Goal: Task Accomplishment & Management: Manage account settings

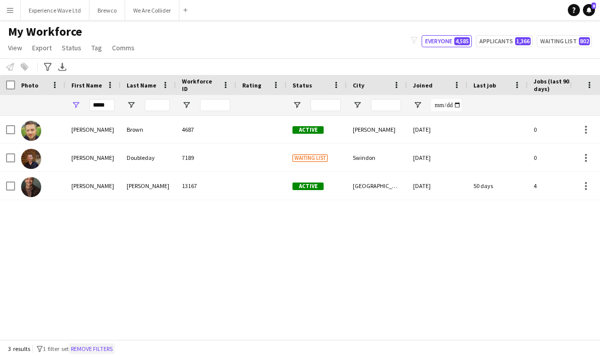
click at [105, 352] on button "Remove filters" at bounding box center [92, 348] width 46 height 11
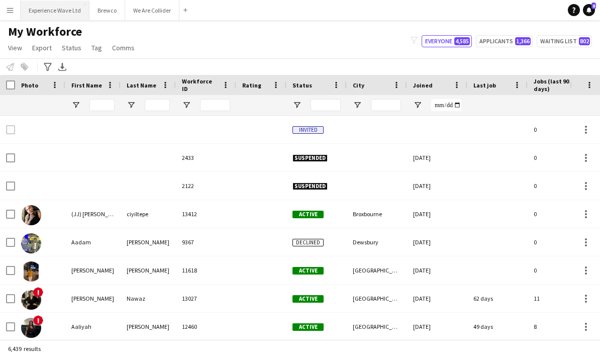
click at [44, 11] on button "Experience Wave Ltd Close" at bounding box center [55, 11] width 69 height 20
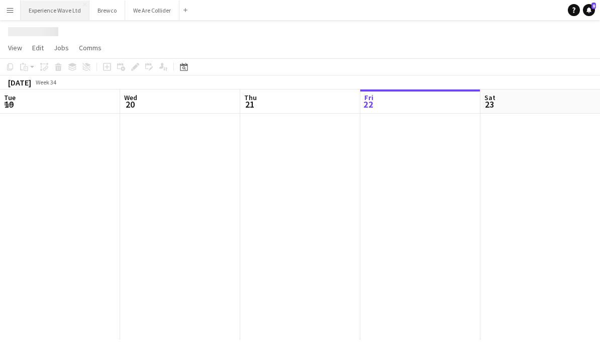
scroll to position [0, 240]
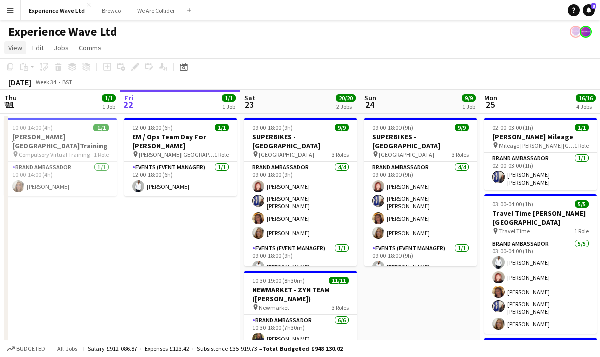
click at [13, 52] on link "View" at bounding box center [15, 47] width 22 height 13
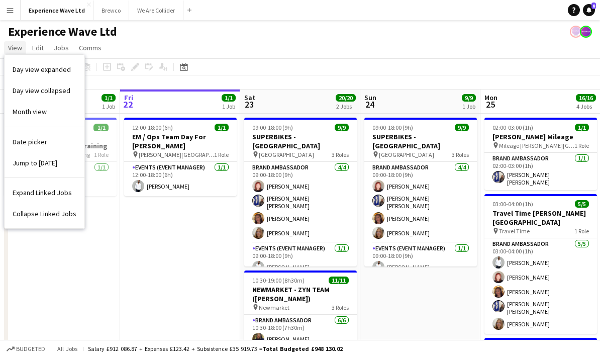
click at [11, 48] on span "View" at bounding box center [15, 47] width 14 height 9
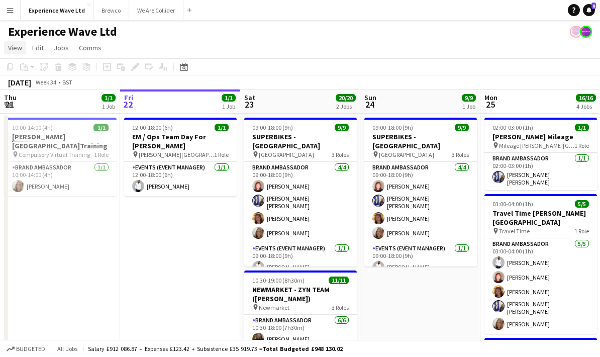
click at [9, 51] on span "View" at bounding box center [15, 47] width 14 height 9
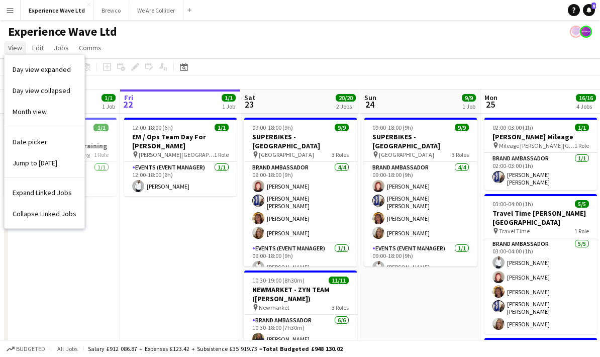
click at [8, 50] on span "View" at bounding box center [15, 47] width 14 height 9
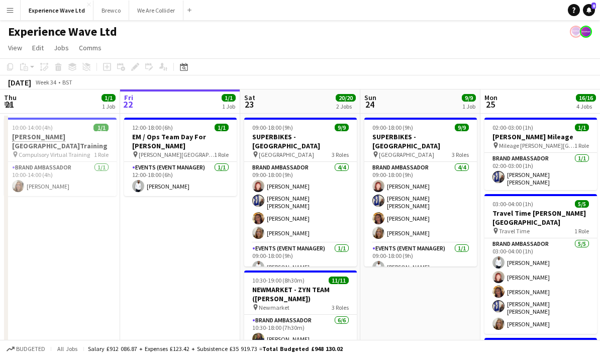
click at [11, 10] on app-icon "Menu" at bounding box center [10, 10] width 8 height 8
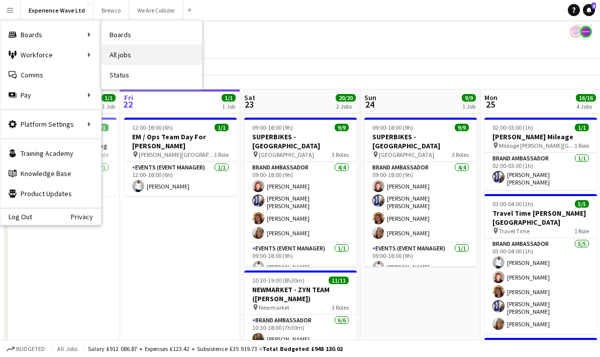
click at [119, 58] on link "All jobs" at bounding box center [151, 55] width 100 height 20
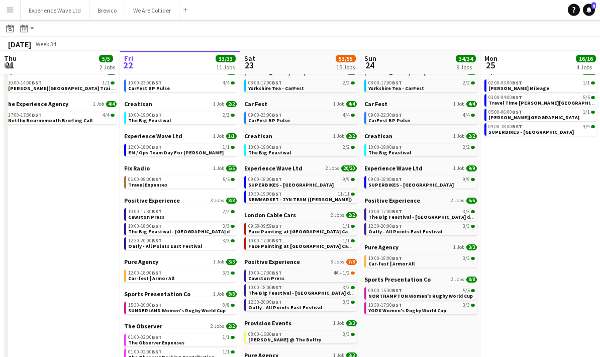
scroll to position [49, 0]
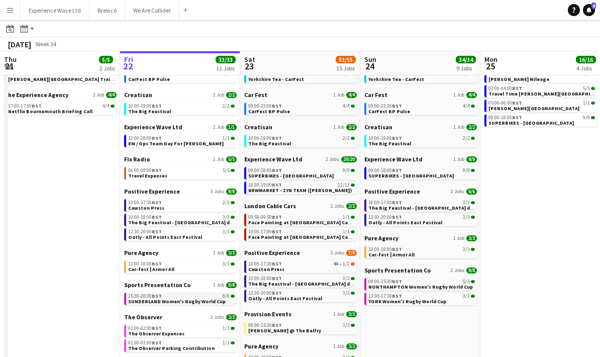
click at [171, 300] on span "SUNDERLAND Women's Rugby World Cup" at bounding box center [176, 301] width 97 height 7
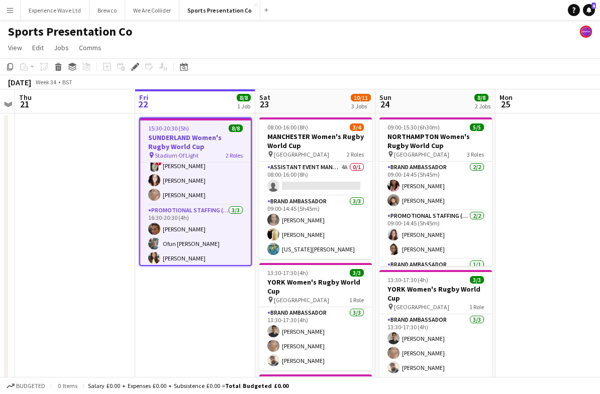
scroll to position [53, 0]
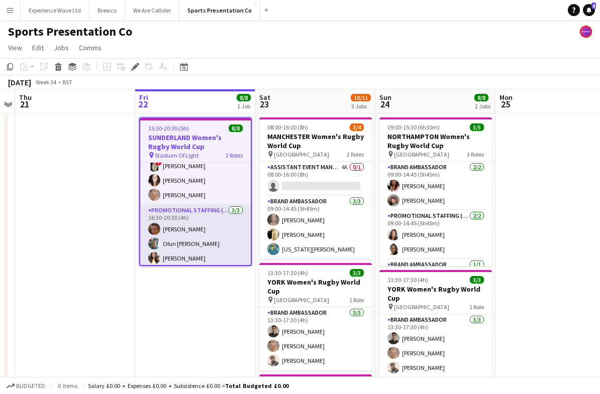
click at [208, 246] on app-card-role "Promotional Staffing (Brand Ambassadors) 3/3 16:30-20:30 (4h) Anna Reed Ofun Br…" at bounding box center [195, 236] width 110 height 63
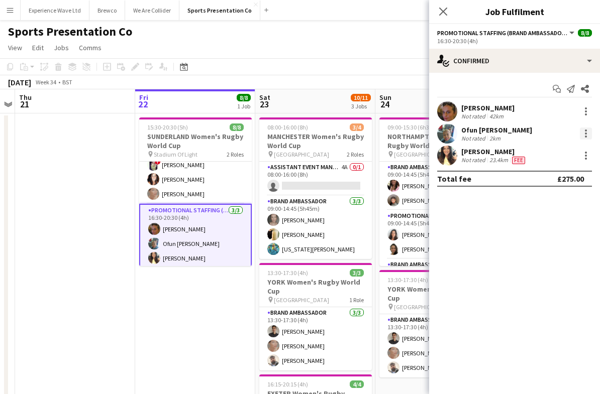
click at [586, 130] on div at bounding box center [586, 131] width 2 height 2
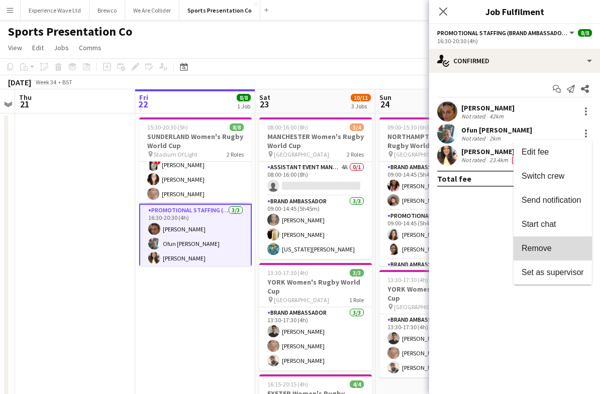
click at [530, 247] on span "Remove" at bounding box center [536, 248] width 30 height 9
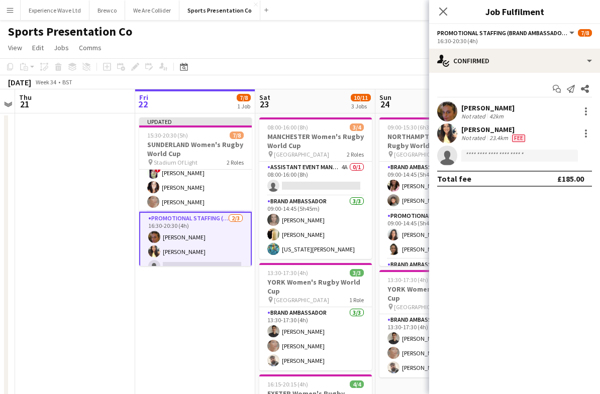
click at [186, 315] on app-date-cell "Updated 15:30-20:30 (5h) 7/8 SUNDERLAND Women's Rugby World Cup pin Stadium Of …" at bounding box center [195, 316] width 120 height 406
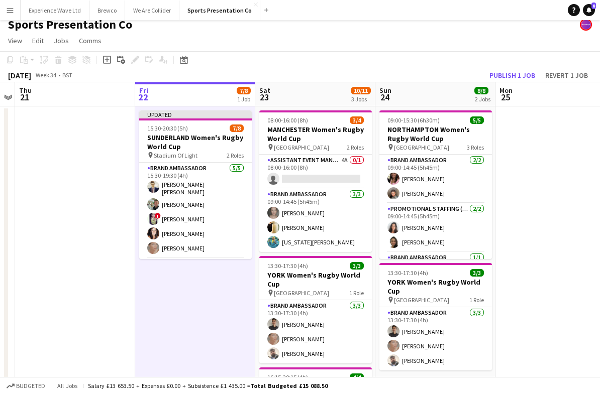
scroll to position [10, 0]
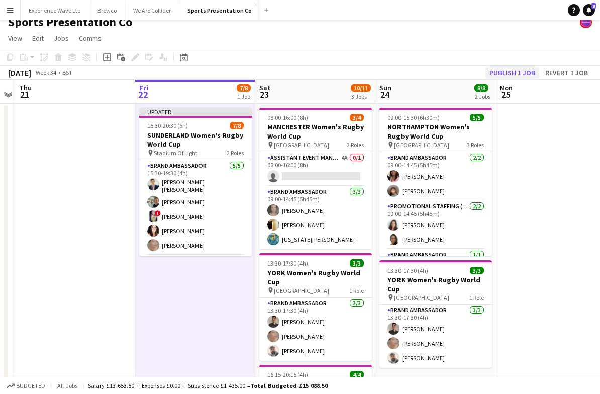
click at [520, 76] on button "Publish 1 job" at bounding box center [512, 72] width 54 height 13
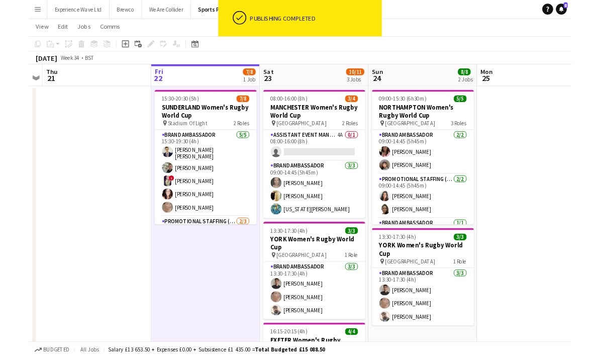
scroll to position [0, 0]
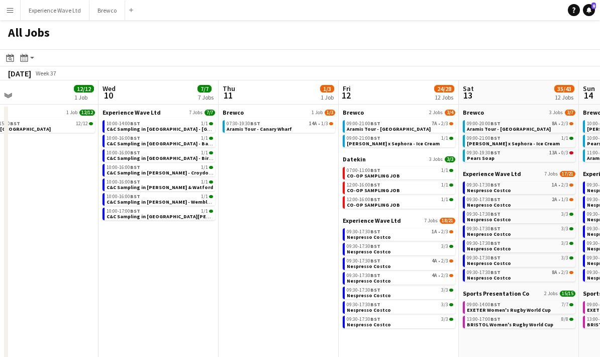
scroll to position [0, 262]
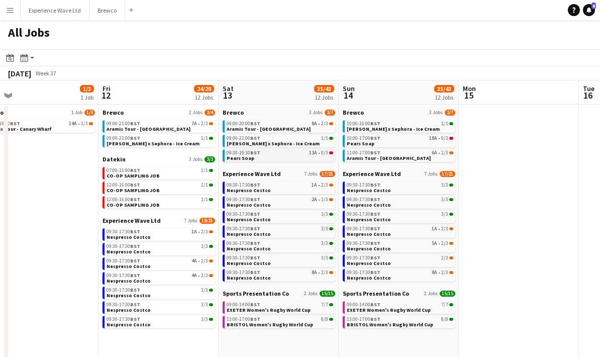
click at [263, 158] on link "09:30-19:30 BST 13A • 0/3 Pears Soap" at bounding box center [279, 155] width 106 height 12
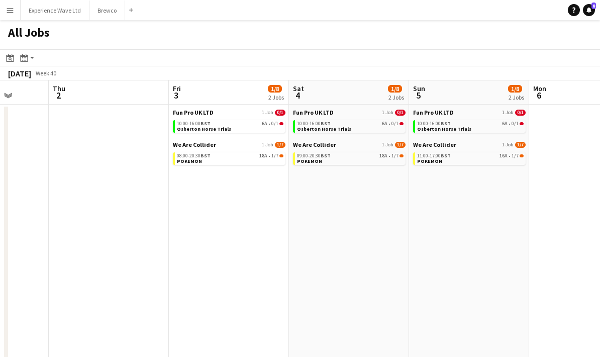
scroll to position [0, 312]
click at [235, 162] on link "08:00-20:30 BST 18A • 1/7 POKEMON" at bounding box center [229, 158] width 106 height 12
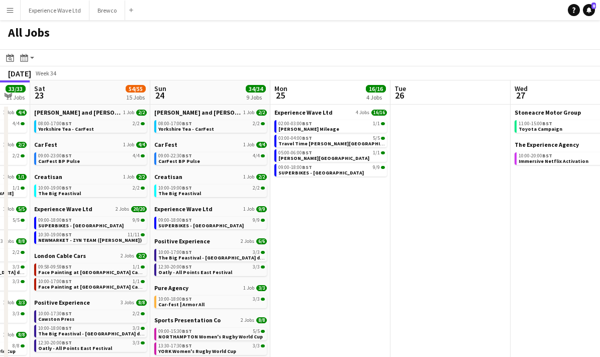
scroll to position [0, 310]
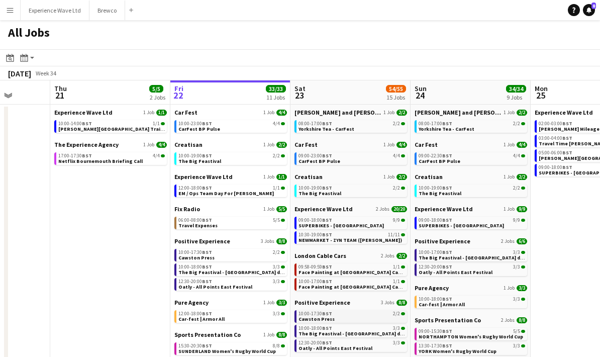
click at [347, 318] on link "10:00-17:30 BST 2/2 Cawston Press" at bounding box center [351, 316] width 106 height 12
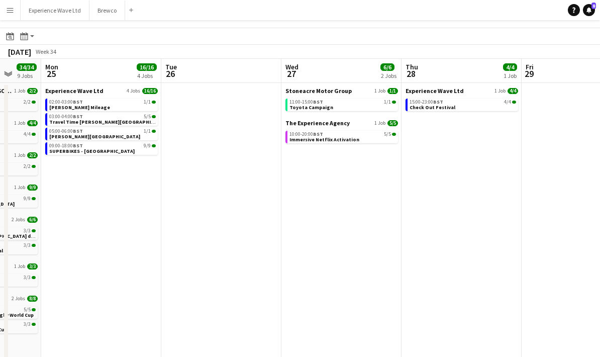
scroll to position [0, 318]
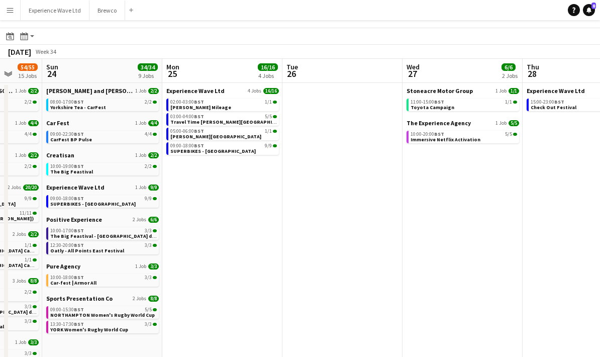
drag, startPoint x: 201, startPoint y: 232, endPoint x: 322, endPoint y: 252, distance: 122.7
click at [322, 252] on app-calendar-viewport "Thu 21 5/5 2 Jobs Fri 22 33/33 11 Jobs Sat 23 54/55 15 Jobs Sun 24 34/34 9 Jobs…" at bounding box center [300, 270] width 600 height 423
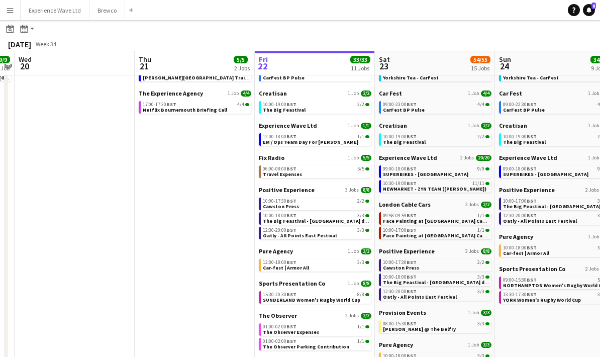
scroll to position [0, 348]
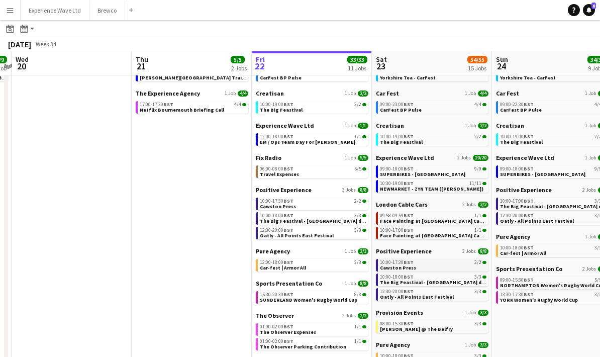
click at [431, 266] on link "10:00-17:30 BST 2/2 Cawston Press" at bounding box center [433, 265] width 106 height 12
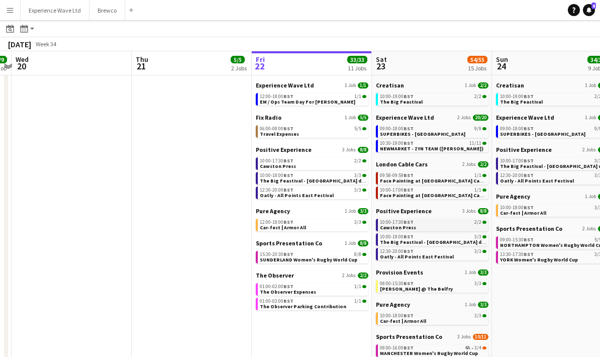
click at [423, 219] on div "10:00-17:30 BST 2/2" at bounding box center [433, 221] width 106 height 5
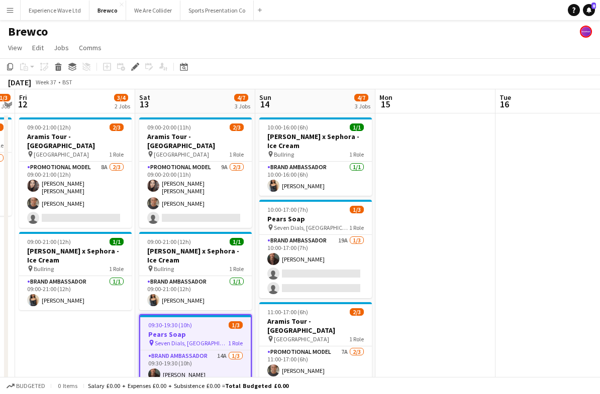
scroll to position [26, 0]
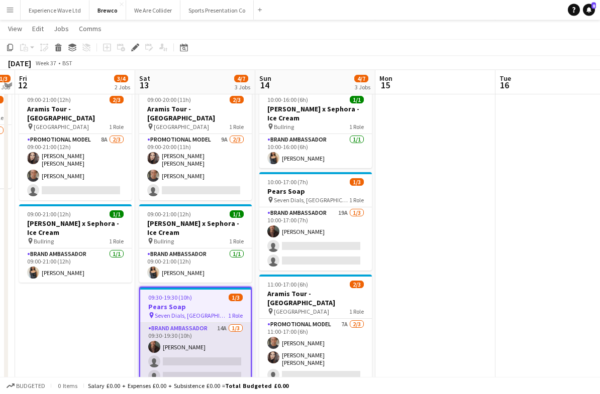
click at [198, 354] on app-card-role "Brand Ambassador 14A [DATE] 09:30-19:30 (10h) [PERSON_NAME] single-neutral-acti…" at bounding box center [195, 354] width 110 height 63
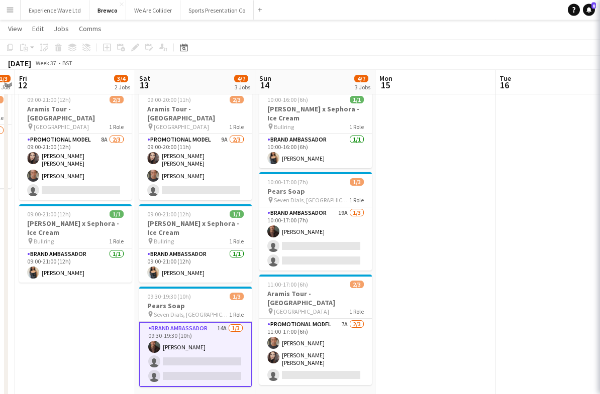
scroll to position [27, 0]
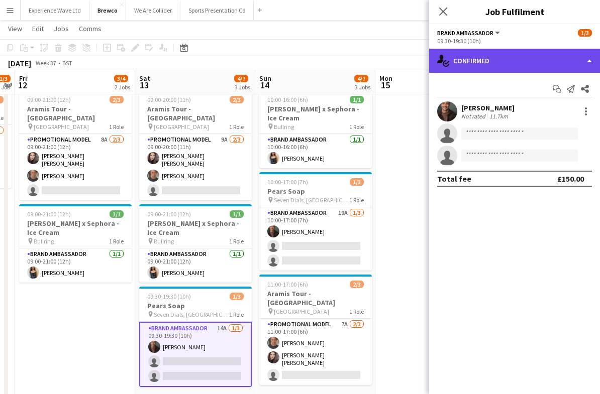
click at [593, 61] on div "single-neutral-actions-check-2 Confirmed" at bounding box center [514, 61] width 171 height 24
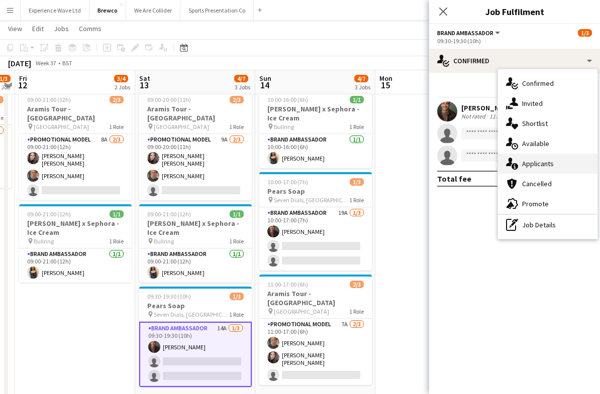
click at [568, 168] on div "single-neutral-actions-information Applicants" at bounding box center [547, 164] width 99 height 20
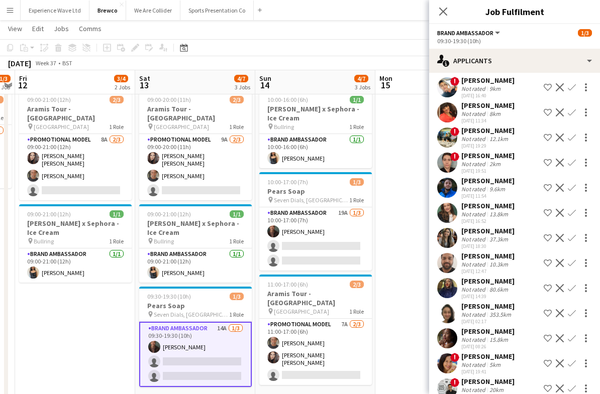
scroll to position [27, 0]
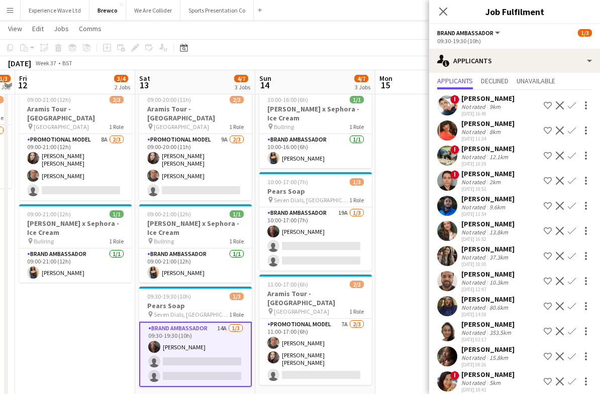
click at [486, 232] on div "Not rated" at bounding box center [474, 232] width 26 height 8
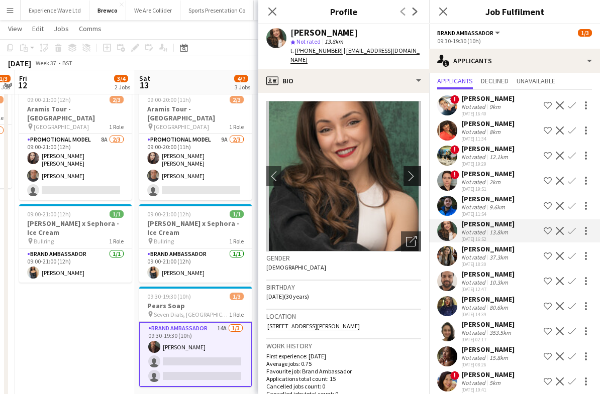
click at [415, 171] on app-icon "chevron-right" at bounding box center [414, 176] width 16 height 11
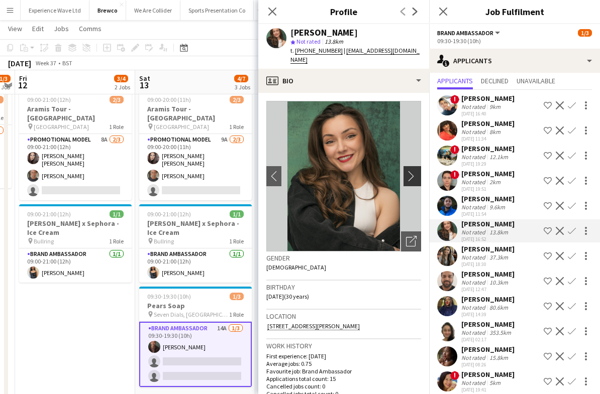
click at [414, 171] on app-icon "chevron-right" at bounding box center [414, 176] width 16 height 11
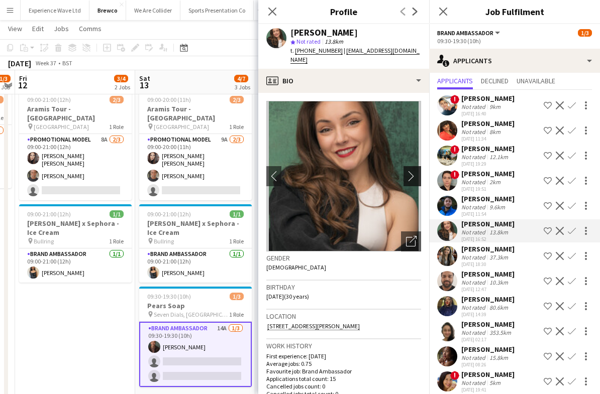
click at [414, 171] on app-icon "chevron-right" at bounding box center [414, 176] width 16 height 11
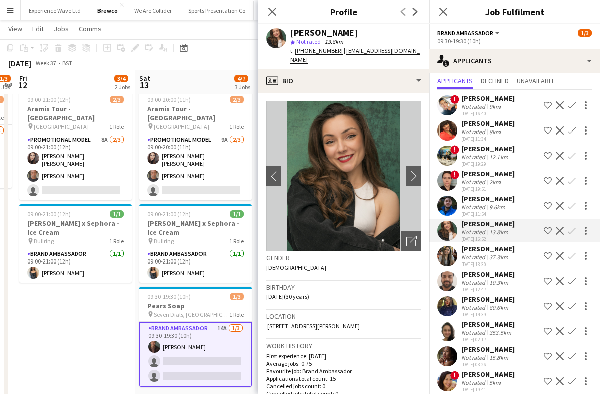
scroll to position [0, 0]
click at [276, 13] on icon "Close pop-in" at bounding box center [272, 12] width 10 height 10
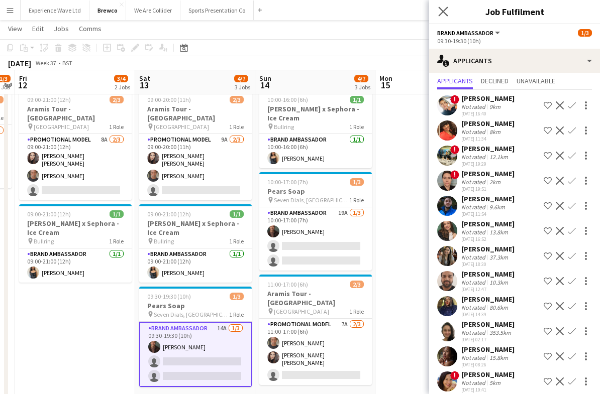
click at [442, 17] on app-icon "Close pop-in" at bounding box center [443, 12] width 15 height 15
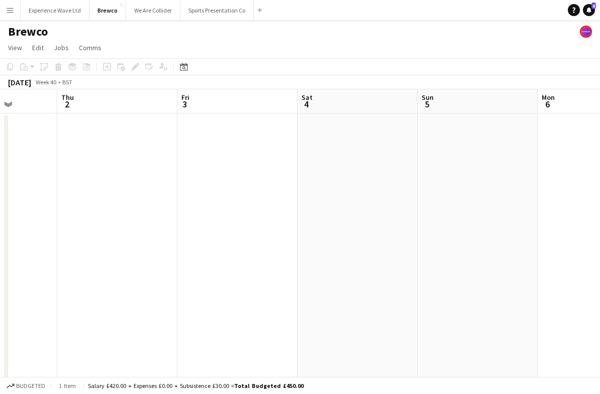
click at [15, 6] on button "Menu" at bounding box center [10, 10] width 20 height 20
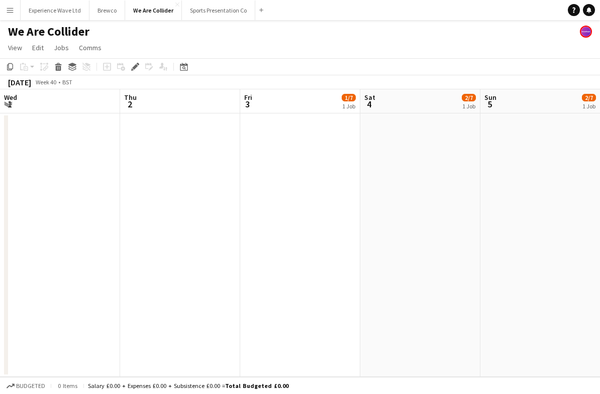
scroll to position [0, 345]
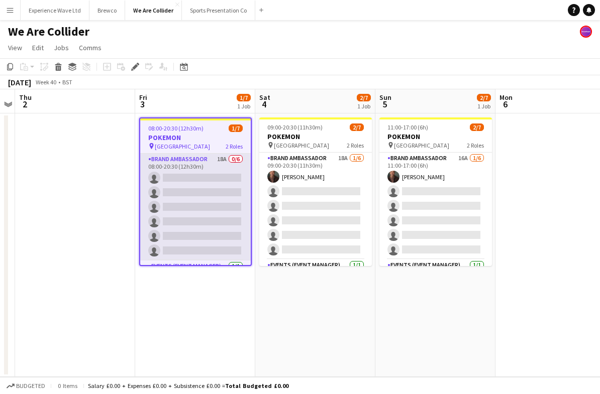
click at [213, 215] on app-card-role "Brand Ambassador 18A 0/6 08:00-20:30 (12h30m) single-neutral-actions single-neu…" at bounding box center [195, 207] width 110 height 107
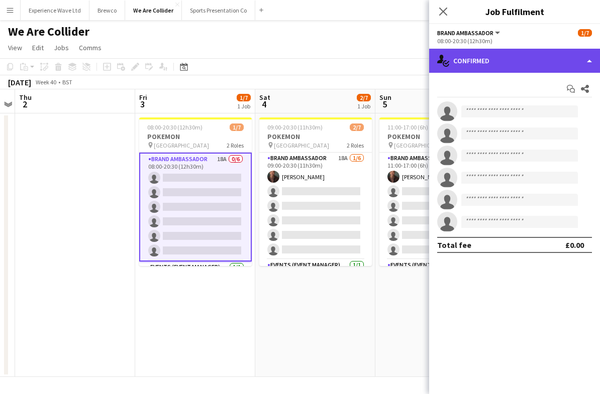
click at [597, 60] on div "single-neutral-actions-check-2 Confirmed" at bounding box center [514, 61] width 171 height 24
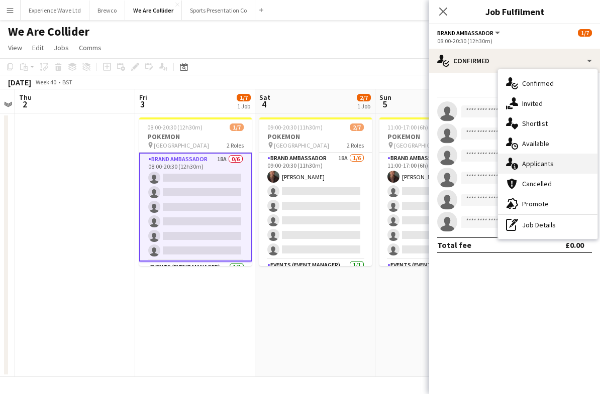
click at [560, 168] on div "single-neutral-actions-information Applicants" at bounding box center [547, 164] width 99 height 20
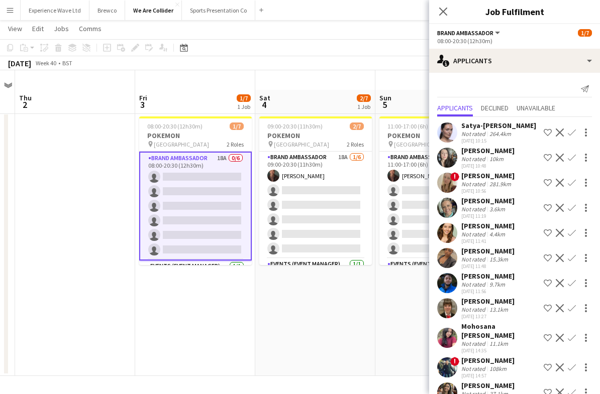
scroll to position [0, 0]
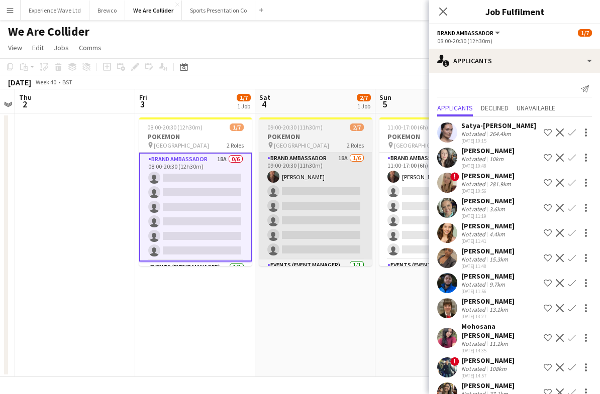
click at [337, 226] on app-card-role "Brand Ambassador 18A 1/6 09:00-20:30 (11h30m) Colin Marshall single-neutral-act…" at bounding box center [315, 206] width 112 height 107
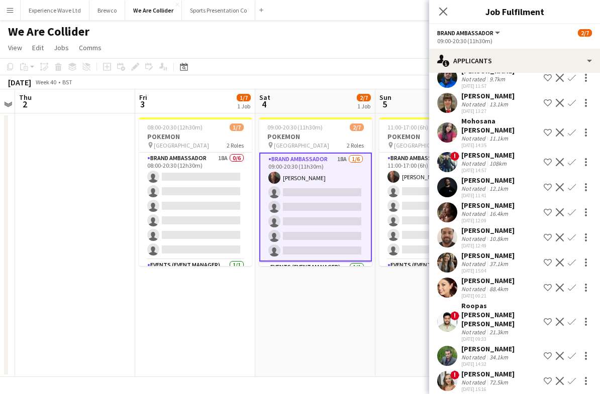
scroll to position [205, 0]
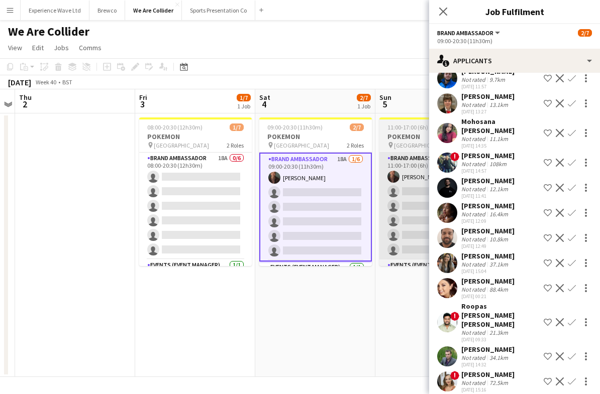
click at [408, 220] on app-card-role "Brand Ambassador 16A 1/6 11:00-17:00 (6h) Colin Marshall single-neutral-actions…" at bounding box center [435, 206] width 112 height 107
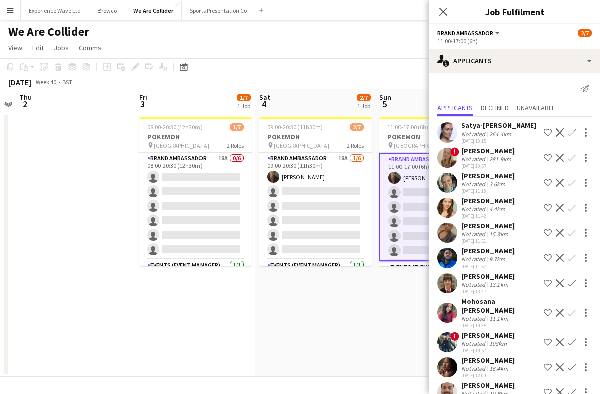
scroll to position [0, 0]
click at [156, 291] on app-date-cell "08:00-20:30 (12h30m) 1/7 POKEMON pin WESTFIELD 2 Roles Brand Ambassador 18A 0/6…" at bounding box center [195, 245] width 120 height 264
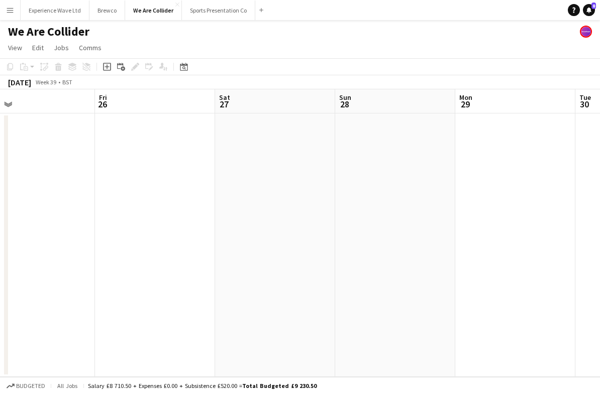
scroll to position [0, 292]
click at [15, 13] on button "Menu" at bounding box center [10, 10] width 20 height 20
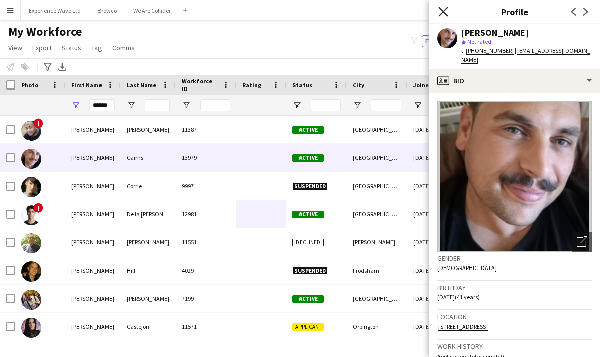
click at [446, 15] on icon at bounding box center [443, 12] width 10 height 10
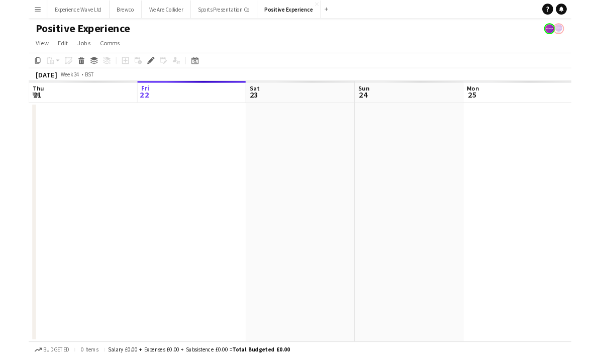
scroll to position [0, 345]
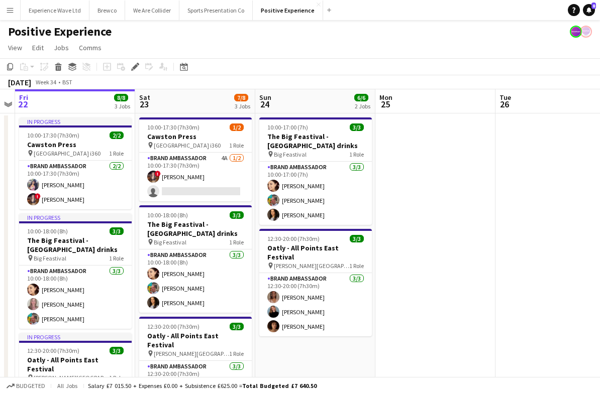
click at [15, 10] on button "Menu" at bounding box center [10, 10] width 20 height 20
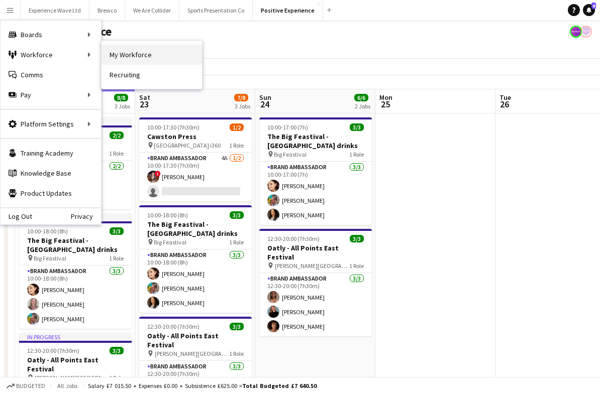
click at [111, 51] on link "My Workforce" at bounding box center [151, 55] width 100 height 20
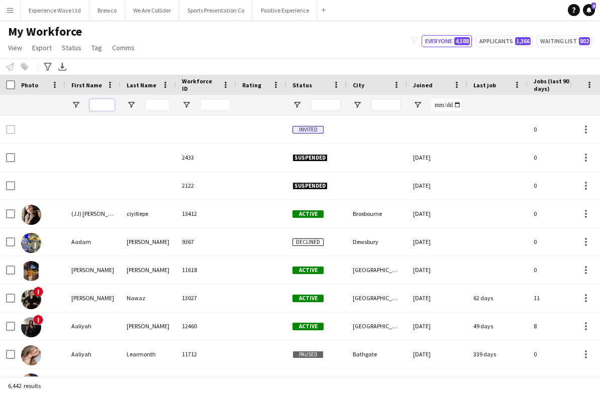
click at [103, 104] on input "First Name Filter Input" at bounding box center [101, 105] width 25 height 12
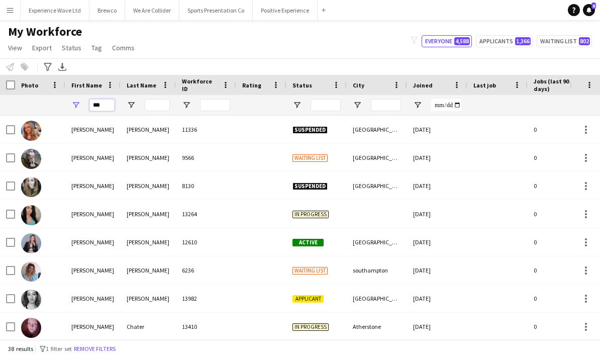
type input "***"
click at [151, 104] on input "Last Name Filter Input" at bounding box center [157, 105] width 25 height 12
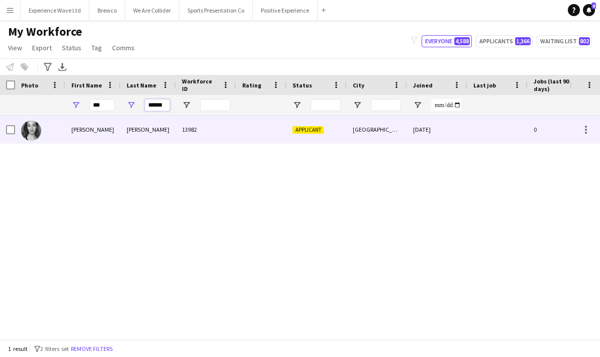
type input "******"
click at [136, 132] on div "Carrie" at bounding box center [148, 129] width 55 height 28
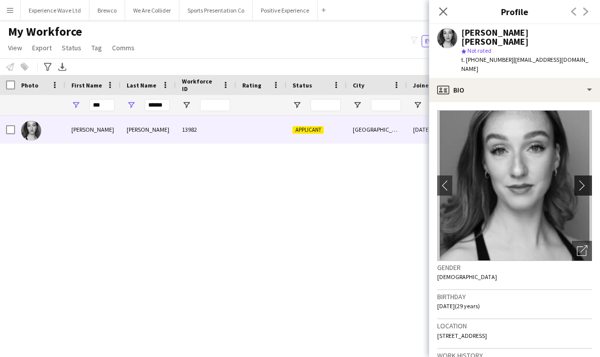
click at [587, 180] on app-icon "chevron-right" at bounding box center [584, 185] width 16 height 11
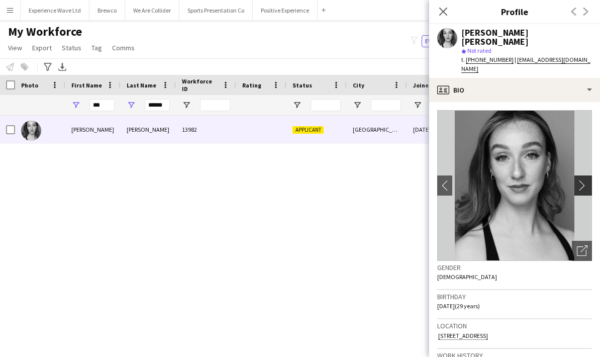
click at [586, 180] on app-icon "chevron-right" at bounding box center [584, 185] width 16 height 11
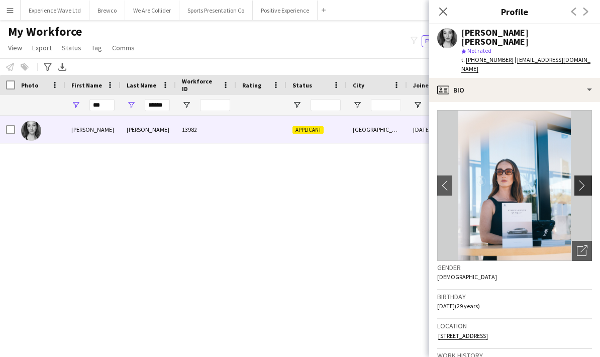
click at [582, 180] on app-icon "chevron-right" at bounding box center [584, 185] width 16 height 11
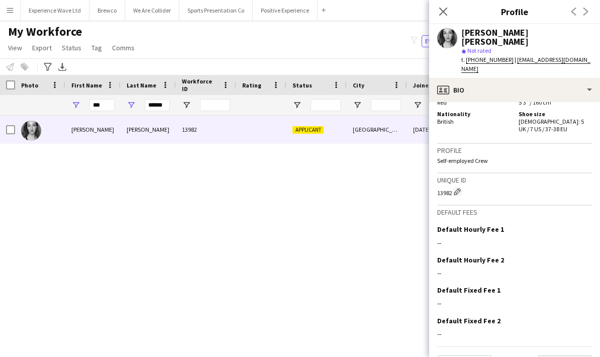
scroll to position [511, 0]
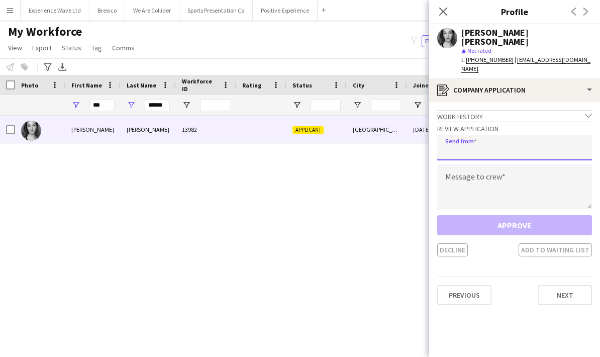
click at [489, 135] on input "email" at bounding box center [514, 147] width 155 height 25
type input "**********"
click at [492, 170] on textarea at bounding box center [514, 186] width 155 height 45
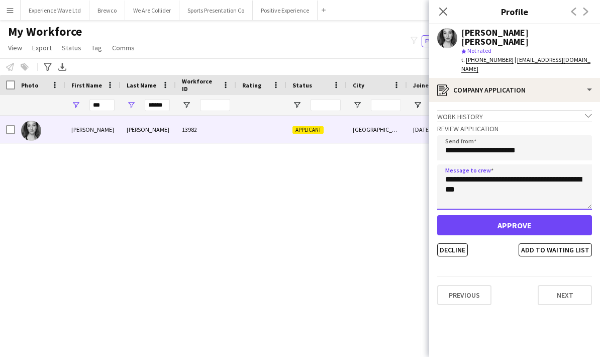
type textarea "**********"
click at [505, 215] on button "Approve" at bounding box center [514, 225] width 155 height 20
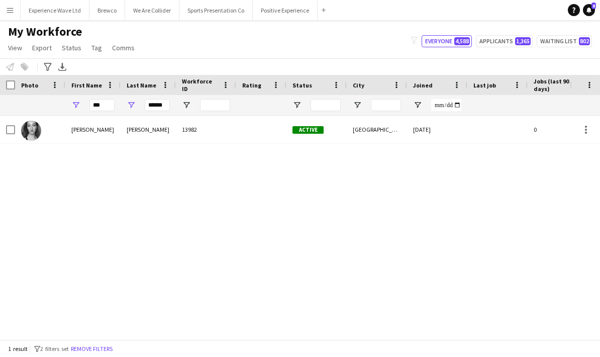
click at [14, 11] on app-icon "Menu" at bounding box center [10, 10] width 8 height 8
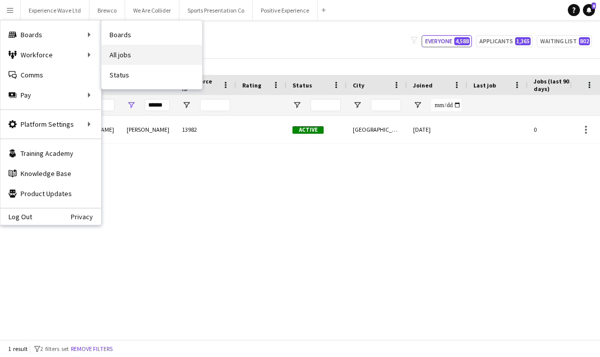
click at [118, 61] on link "All jobs" at bounding box center [151, 55] width 100 height 20
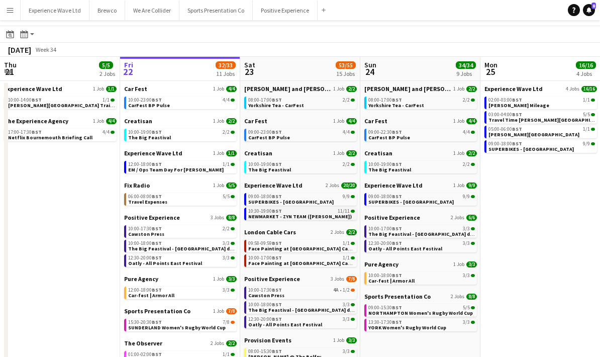
scroll to position [31, 0]
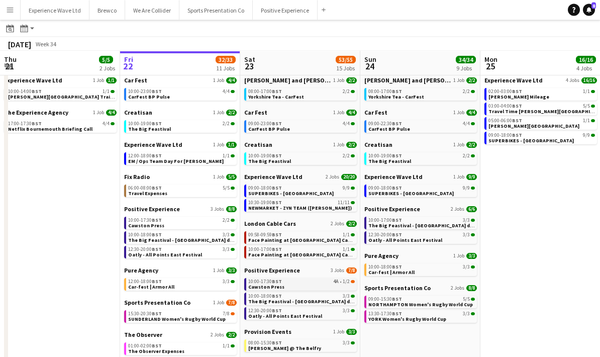
click at [285, 287] on link "10:00-17:30 BST 4A • 1/2 Cawston Press" at bounding box center [301, 284] width 106 height 12
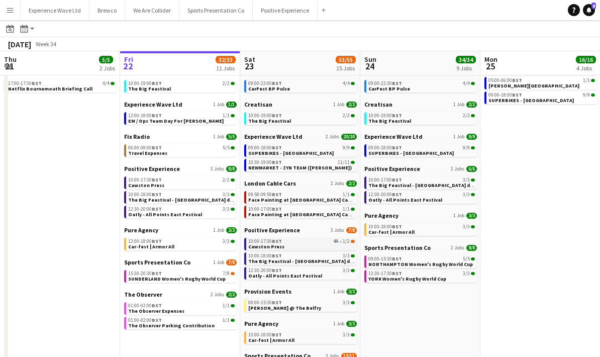
click at [288, 245] on link "10:00-17:30 BST 4A • 1/2 Cawston Press" at bounding box center [301, 244] width 106 height 12
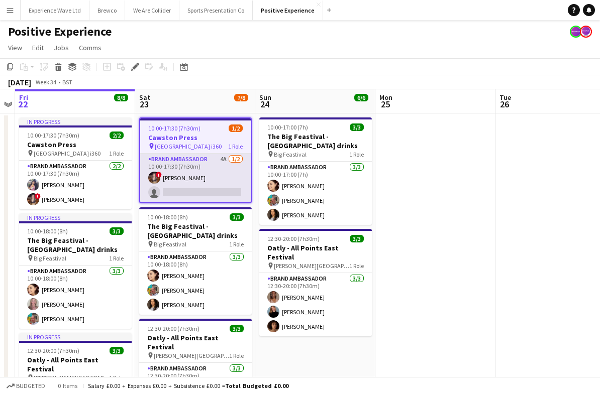
click at [217, 196] on app-card-role "Brand Ambassador 4A [DATE] 10:00-17:30 (7h30m) ! [PERSON_NAME] single-neutral-a…" at bounding box center [195, 178] width 110 height 49
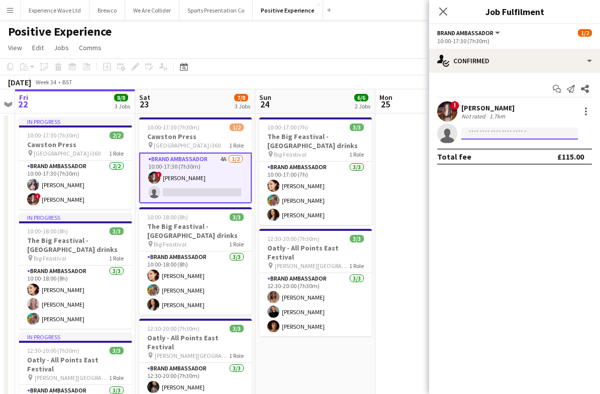
click at [490, 138] on input at bounding box center [519, 134] width 116 height 12
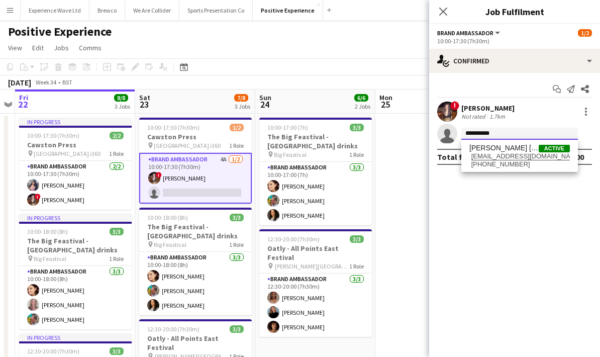
type input "**********"
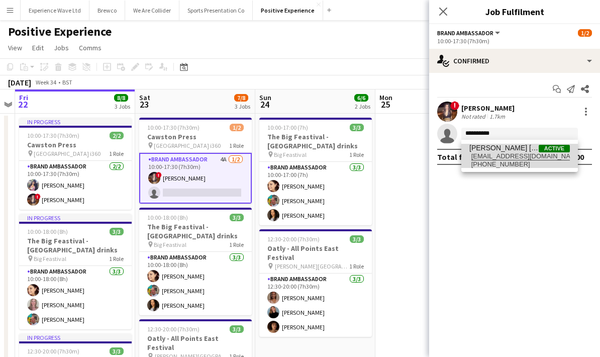
click at [515, 157] on span "[EMAIL_ADDRESS][DOMAIN_NAME]" at bounding box center [519, 156] width 100 height 8
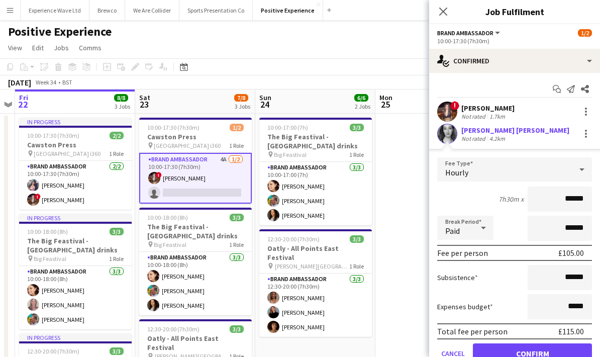
click at [481, 196] on div "7h30m x ******" at bounding box center [514, 198] width 155 height 25
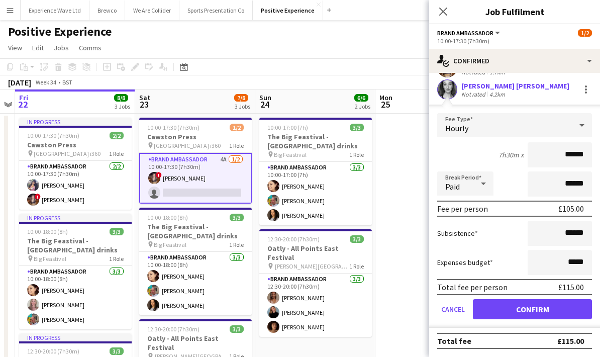
scroll to position [46, 0]
click at [528, 309] on button "Confirm" at bounding box center [532, 309] width 119 height 20
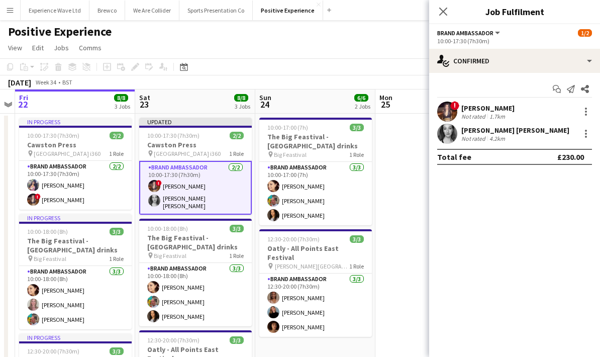
click at [399, 166] on app-date-cell at bounding box center [435, 292] width 120 height 358
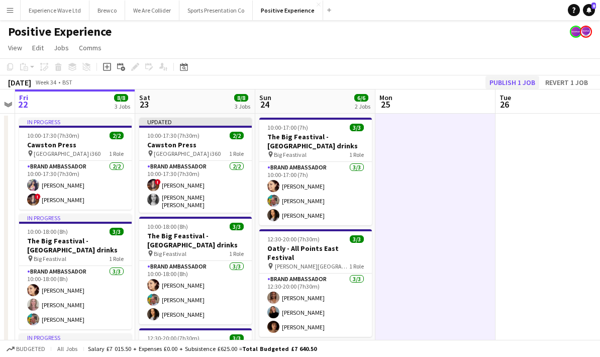
click at [510, 84] on button "Publish 1 job" at bounding box center [512, 82] width 54 height 13
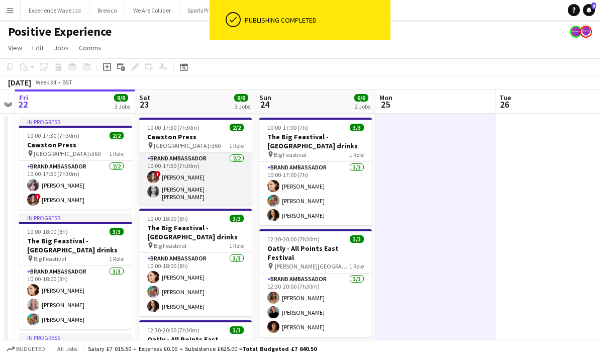
click at [206, 173] on app-card-role "Brand Ambassador [DATE] 10:00-17:30 (7h30m) ! [PERSON_NAME] [PERSON_NAME]" at bounding box center [195, 179] width 112 height 52
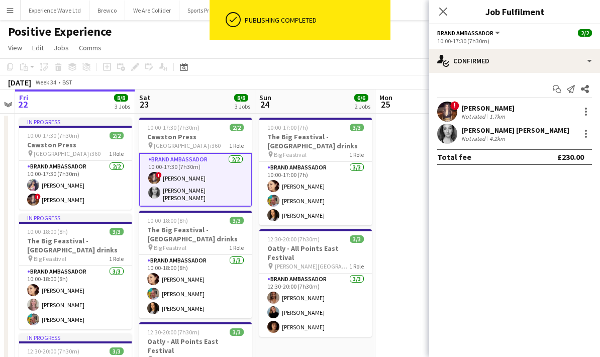
click at [514, 138] on div "[PERSON_NAME] [PERSON_NAME] Not rated 4.2km" at bounding box center [514, 134] width 171 height 20
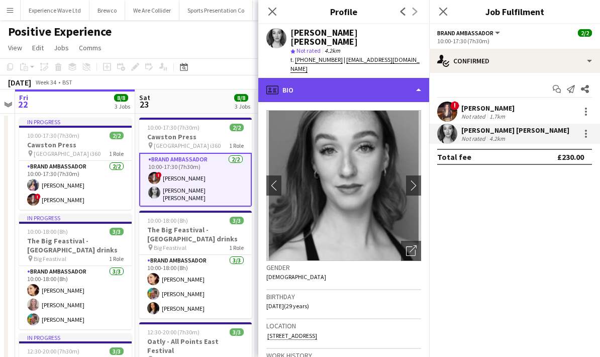
click at [422, 78] on div "profile Bio" at bounding box center [343, 90] width 171 height 24
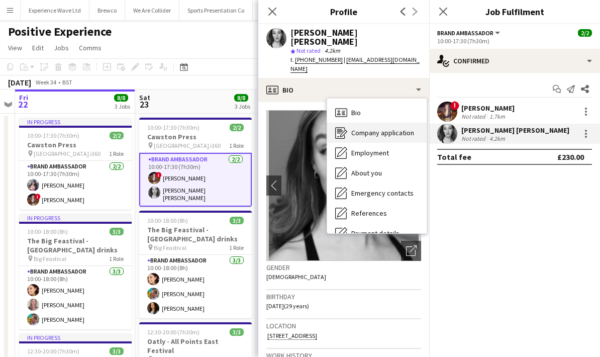
click at [362, 123] on div "Company application Company application" at bounding box center [376, 133] width 99 height 20
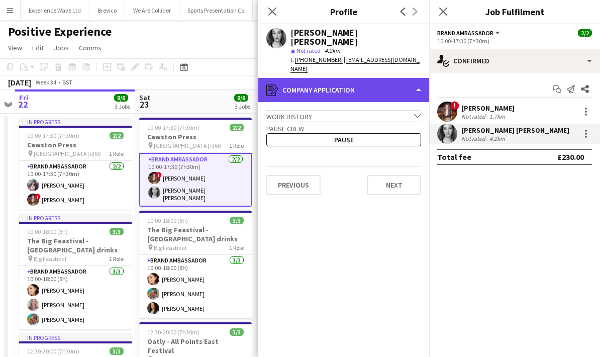
click at [412, 78] on div "register Company application" at bounding box center [343, 90] width 171 height 24
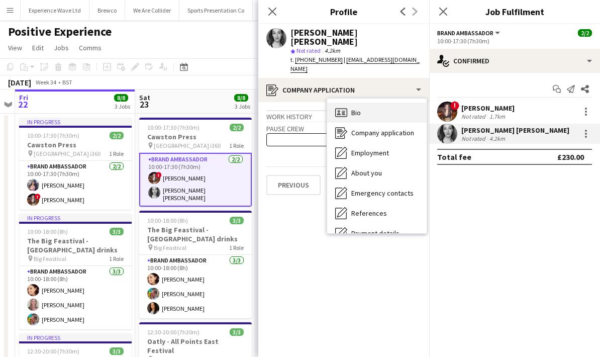
click at [367, 102] on div "Bio Bio" at bounding box center [376, 112] width 99 height 20
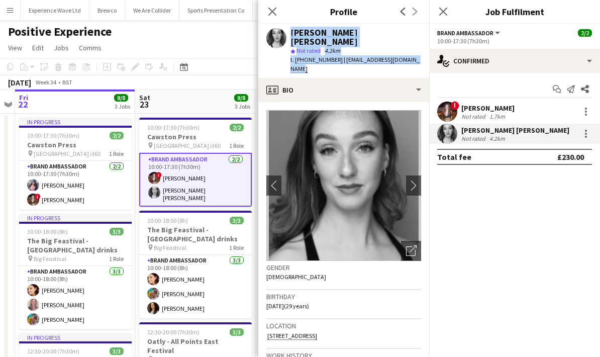
drag, startPoint x: 424, startPoint y: 51, endPoint x: 285, endPoint y: 35, distance: 139.5
click at [285, 35] on div "[PERSON_NAME] [PERSON_NAME] star Not rated 4.2km t. [PHONE_NUMBER] | [EMAIL_ADD…" at bounding box center [343, 51] width 171 height 54
copy div "[PERSON_NAME] [PERSON_NAME] star Not rated 4.2km t. [PHONE_NUMBER] | [EMAIL_ADD…"
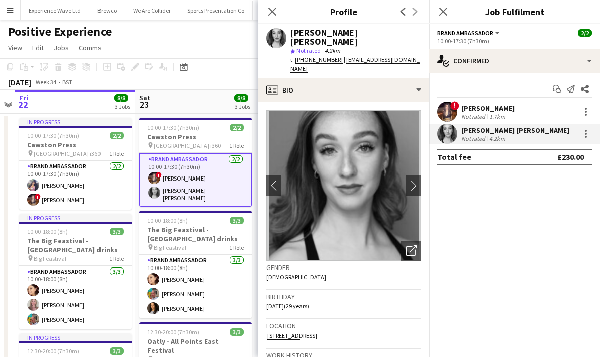
click at [514, 250] on mat-expansion-panel "check Confirmed Start chat Send notification Share ! [PERSON_NAME] Not rated 1.…" at bounding box center [514, 215] width 171 height 284
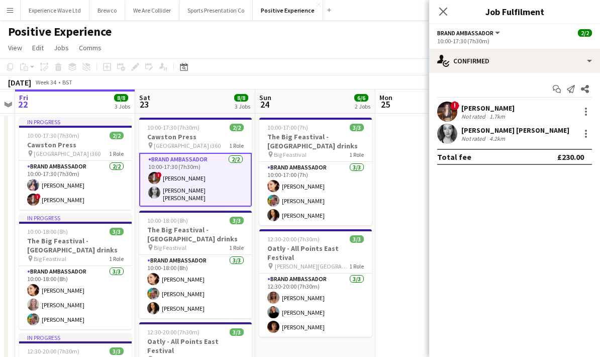
click at [191, 43] on app-page-menu "View Day view expanded Day view collapsed Month view Date picker Jump to [DATE]…" at bounding box center [300, 48] width 600 height 19
